Goal: Information Seeking & Learning: Find contact information

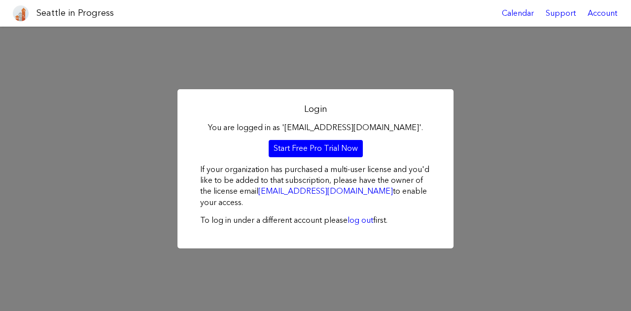
click at [312, 145] on link "Start Free Pro Trial Now" at bounding box center [316, 148] width 94 height 17
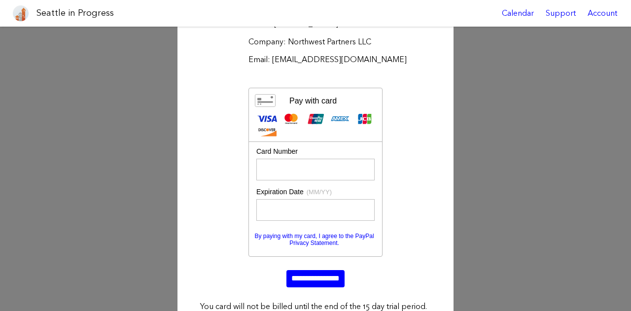
scroll to position [176, 0]
click at [299, 277] on input "**********" at bounding box center [316, 278] width 58 height 17
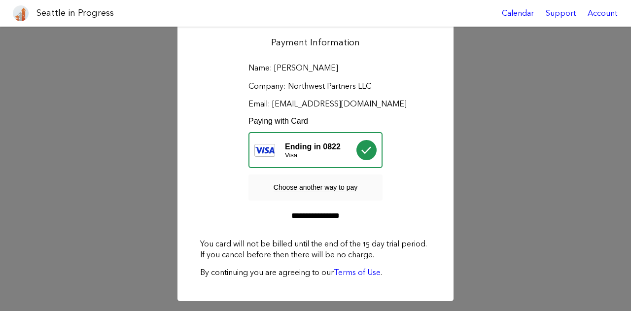
scroll to position [131, 0]
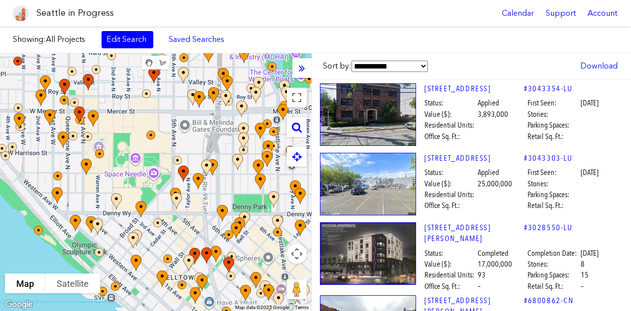
click at [305, 69] on icon at bounding box center [302, 68] width 6 height 11
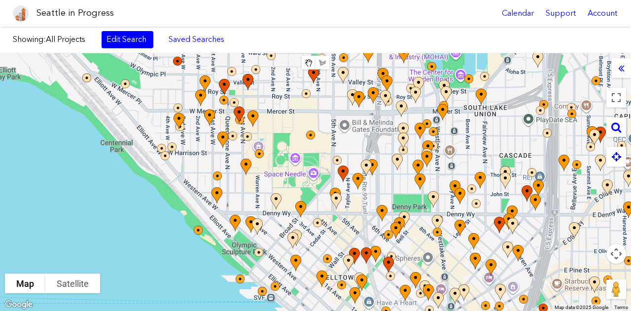
click at [134, 38] on link "Edit Search" at bounding box center [128, 39] width 52 height 17
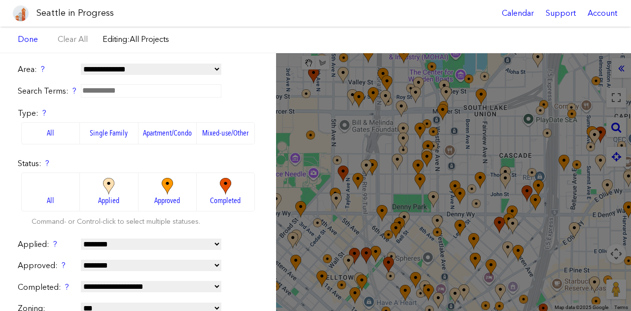
click at [217, 68] on select "**********" at bounding box center [151, 69] width 141 height 11
click at [232, 9] on div "Seattle in Progress Calendar Support Account" at bounding box center [315, 13] width 631 height 27
click at [249, 83] on form "**********" at bounding box center [138, 300] width 241 height 473
click at [162, 193] on img at bounding box center [167, 186] width 27 height 17
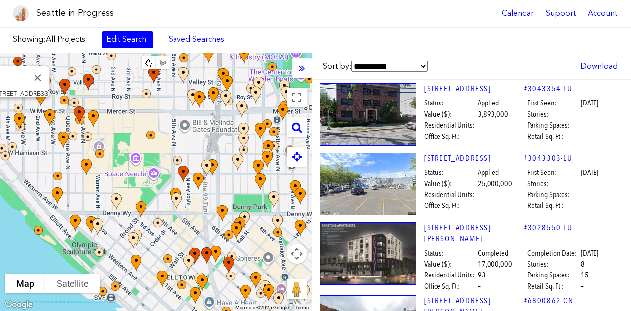
click at [425, 65] on select "**********" at bounding box center [390, 66] width 76 height 11
click at [457, 39] on div "Showing: All Projects Edit Search Saved Searches Added to Saved Searches Done C…" at bounding box center [315, 40] width 631 height 27
click at [191, 38] on link "Saved Searches" at bounding box center [196, 39] width 67 height 17
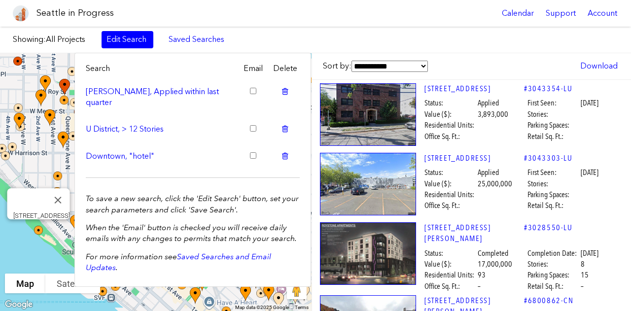
click at [36, 251] on img at bounding box center [45, 237] width 30 height 30
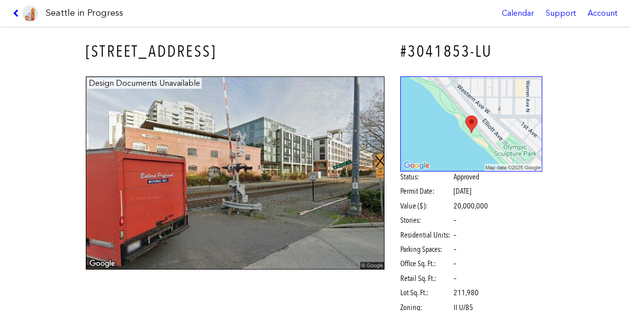
click at [459, 123] on img at bounding box center [471, 123] width 143 height 95
click at [565, 12] on div "Support" at bounding box center [561, 13] width 42 height 27
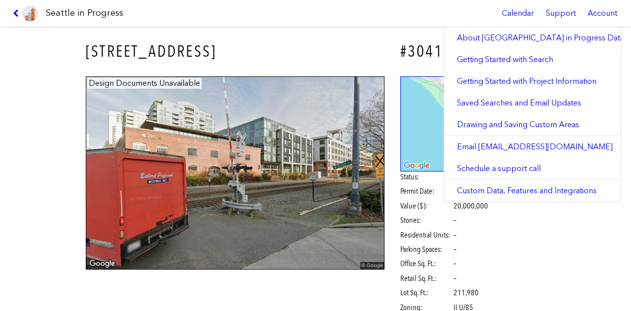
click at [517, 84] on link "Getting Started with Project Information" at bounding box center [532, 82] width 177 height 22
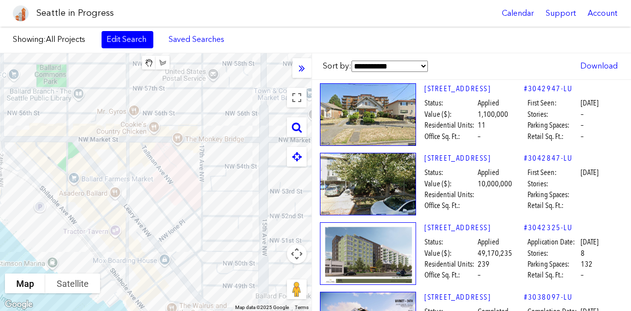
click at [178, 137] on div at bounding box center [156, 182] width 312 height 258
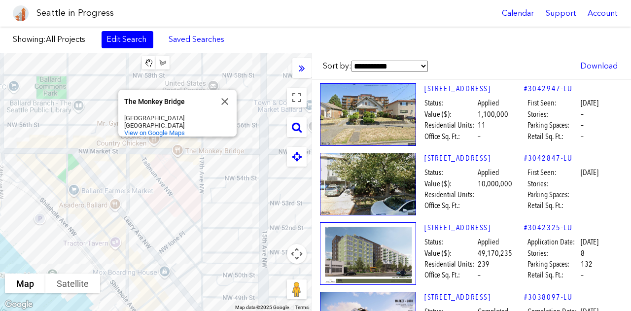
click at [211, 174] on div "The Monkey Bridge The Monkey Bridge 1723 NW Market St Seattle, WA 98107 View on…" at bounding box center [156, 182] width 312 height 258
click at [270, 34] on span "Showing: All Projects Edit Search Saved Searches Added to Saved Searches" at bounding box center [156, 39] width 286 height 17
click at [225, 91] on button "Close" at bounding box center [225, 102] width 24 height 24
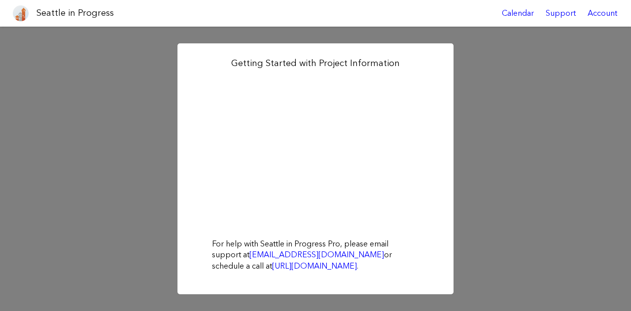
click at [517, 84] on div "Getting Started with Project Information For help with Seattle in Progress Pro,…" at bounding box center [315, 169] width 631 height 285
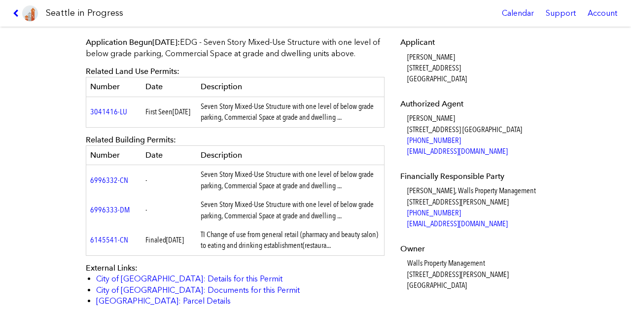
scroll to position [305, 0]
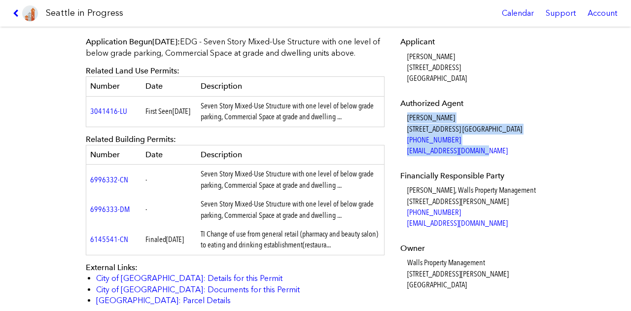
drag, startPoint x: 403, startPoint y: 117, endPoint x: 477, endPoint y: 148, distance: 79.6
click at [477, 148] on dd "[PERSON_NAME] [STREET_ADDRESS] [GEOGRAPHIC_DATA] [PHONE_NUMBER] [EMAIL_ADDRESS]…" at bounding box center [475, 134] width 136 height 44
copy dd "[PERSON_NAME] [STREET_ADDRESS] [GEOGRAPHIC_DATA] [PHONE_NUMBER] [EMAIL_ADDRESS]…"
drag, startPoint x: 404, startPoint y: 189, endPoint x: 545, endPoint y: 219, distance: 144.7
click at [545, 219] on div "Applicant [PERSON_NAME] [STREET_ADDRESS] Authorized Agent [PERSON_NAME] [STREET…" at bounding box center [472, 171] width 156 height 282
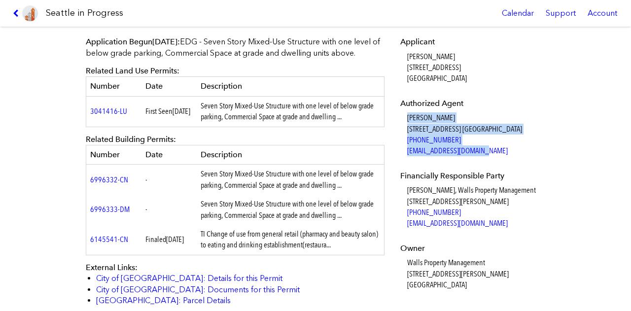
copy dd "[PERSON_NAME], Walls Property Management [STREET_ADDRESS][PERSON_NAME] [PHONE_N…"
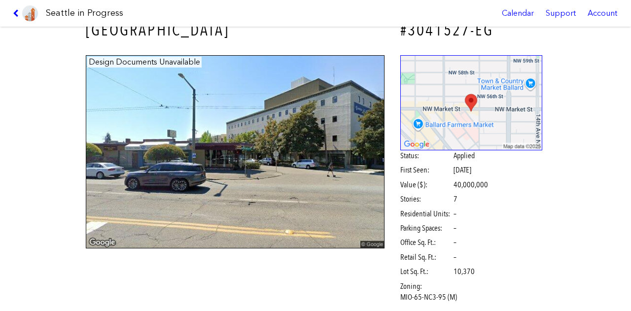
scroll to position [0, 0]
